Goal: Navigation & Orientation: Find specific page/section

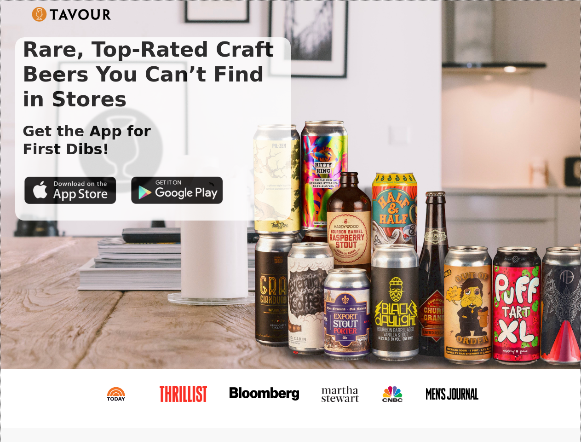
click at [71, 14] on img at bounding box center [72, 14] width 80 height 15
